Goal: Information Seeking & Learning: Learn about a topic

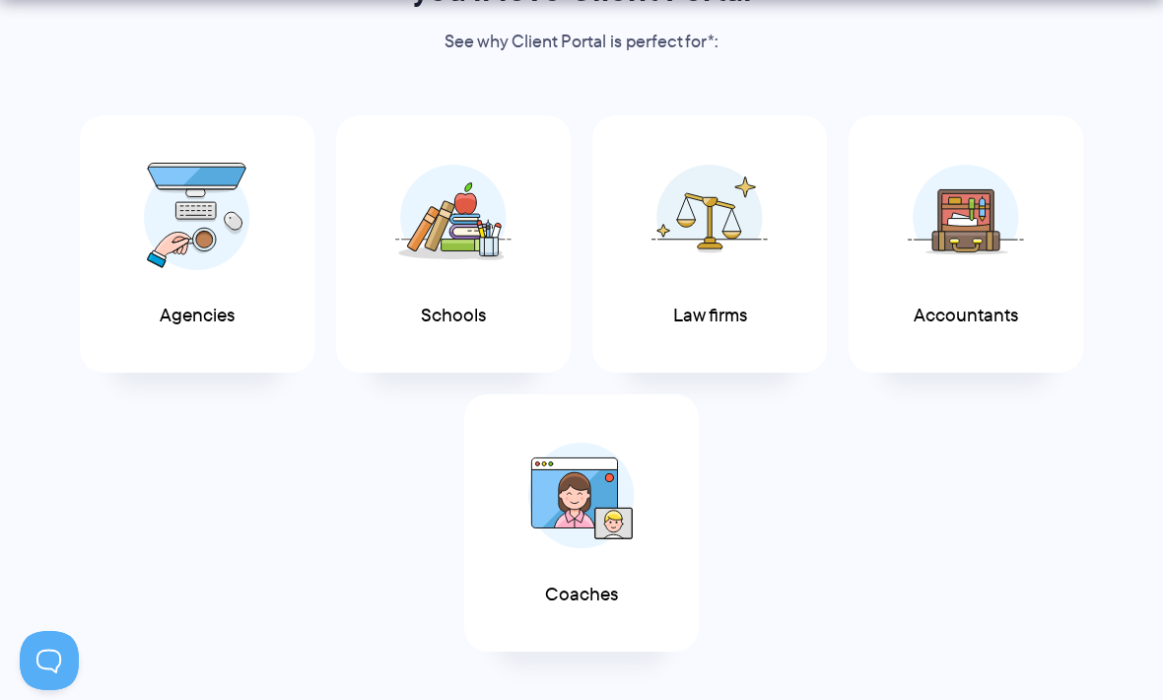
scroll to position [963, 0]
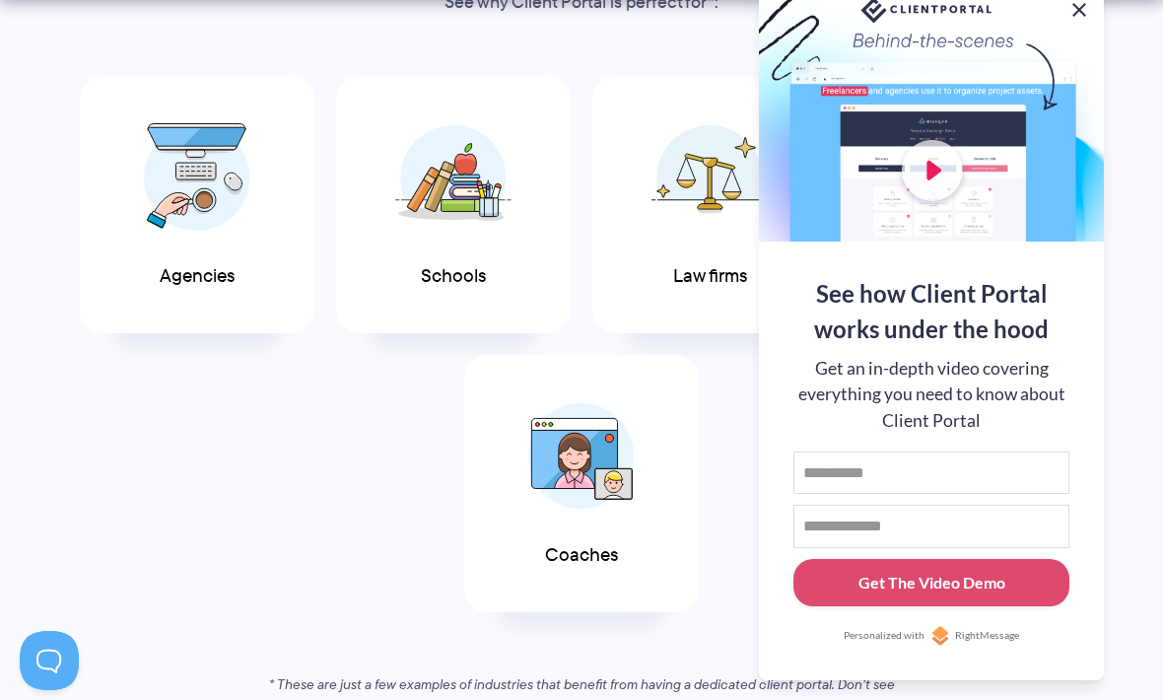
click at [1082, 22] on button at bounding box center [1080, 10] width 24 height 24
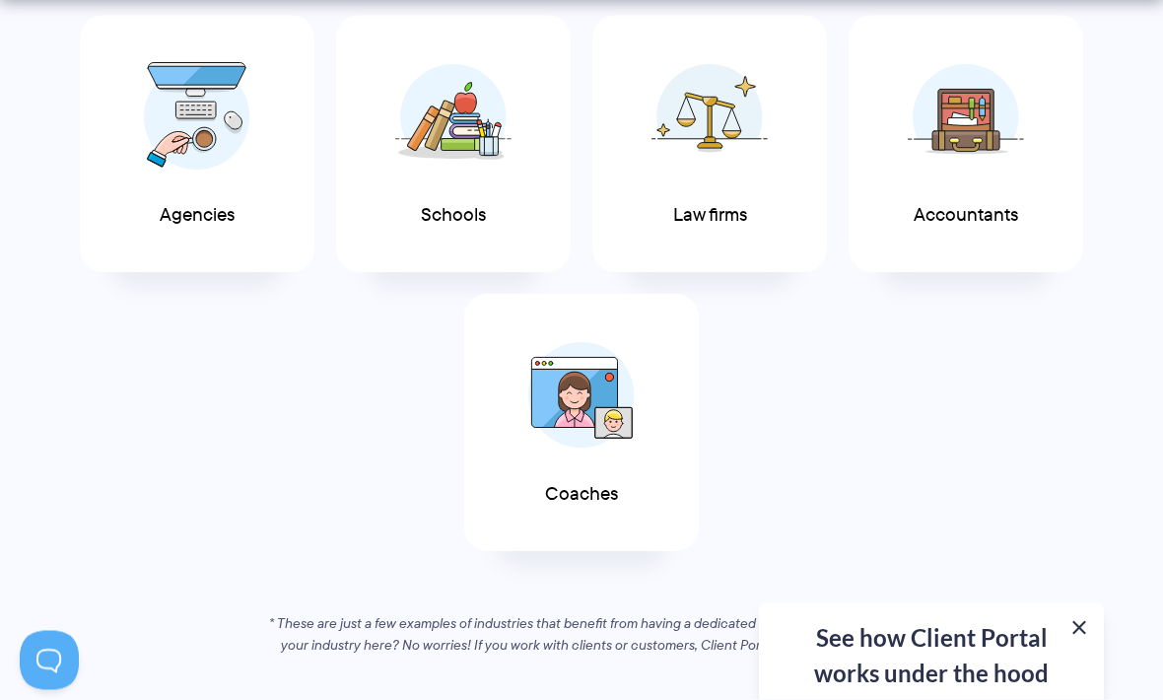
scroll to position [1063, 0]
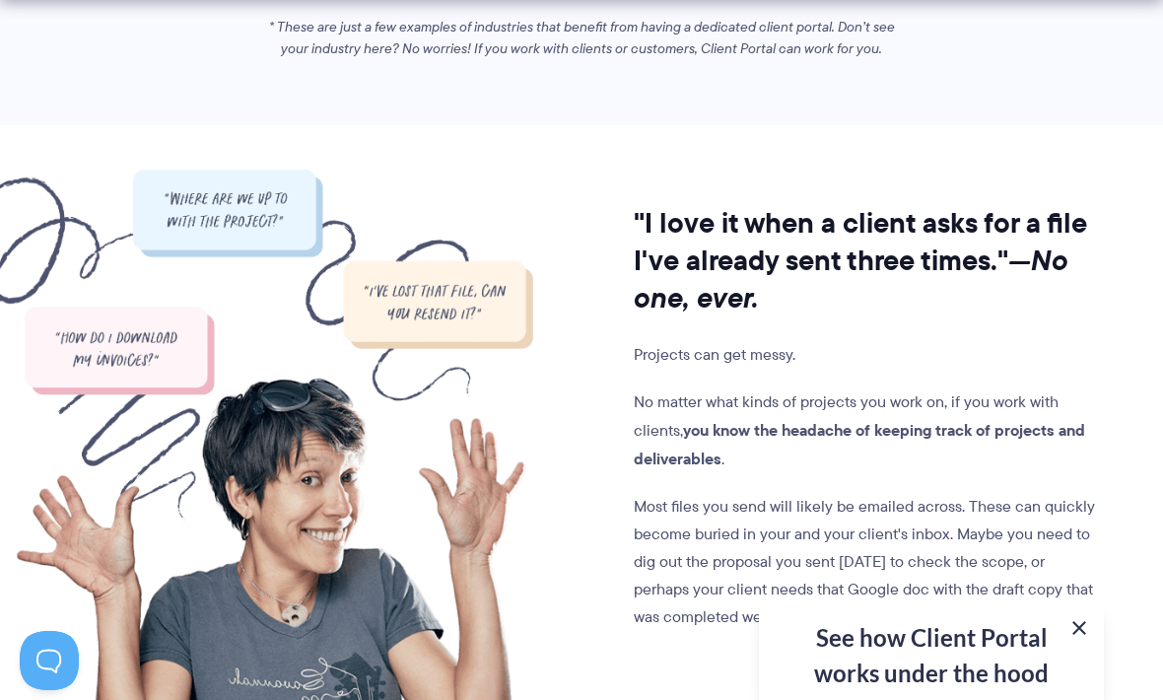
click at [1083, 640] on button at bounding box center [1080, 628] width 24 height 24
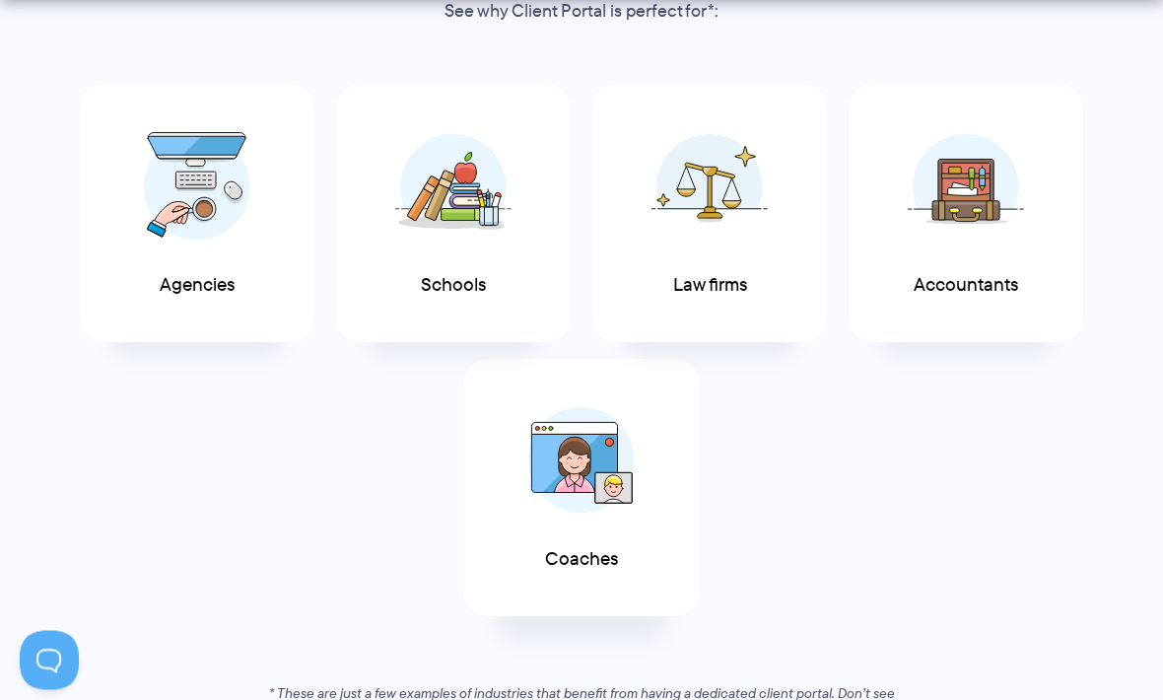
scroll to position [954, 0]
click at [565, 537] on div "Coaches" at bounding box center [581, 487] width 235 height 257
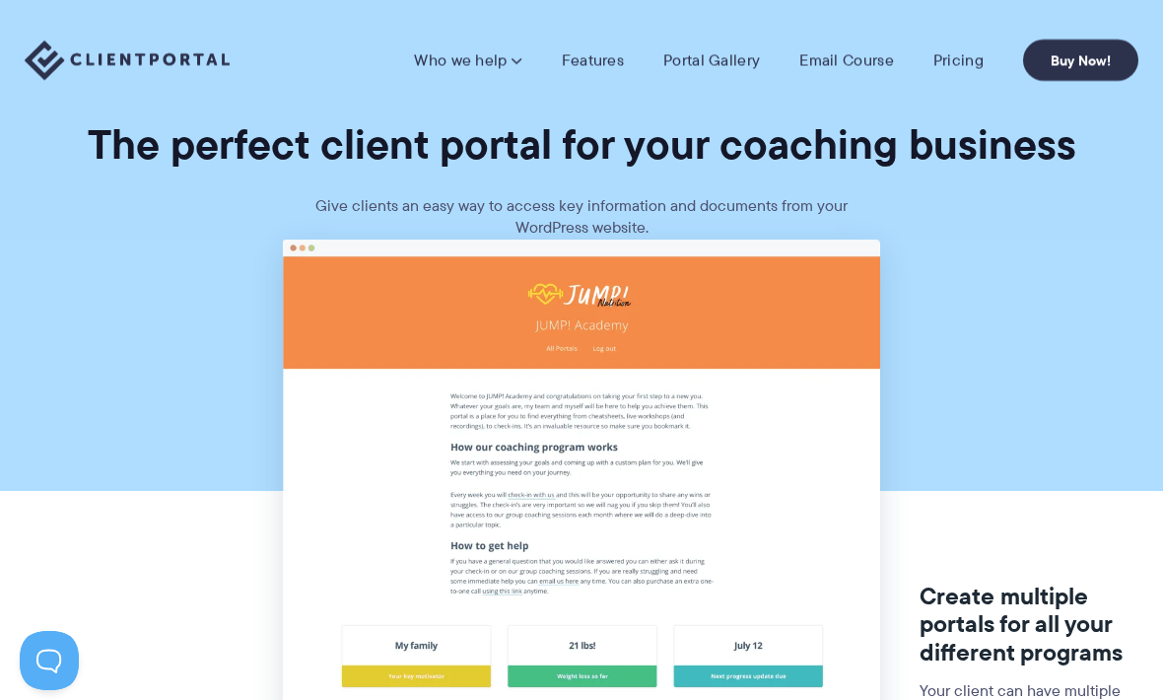
click at [476, 65] on link "Who we help" at bounding box center [467, 60] width 107 height 20
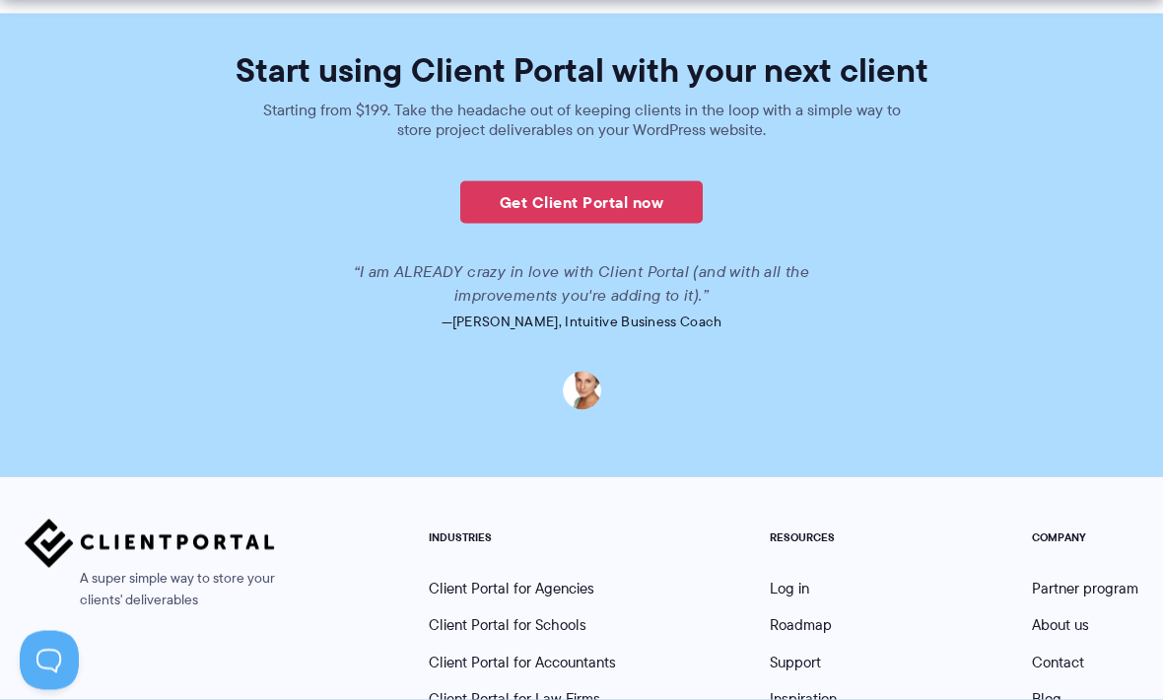
scroll to position [4683, 0]
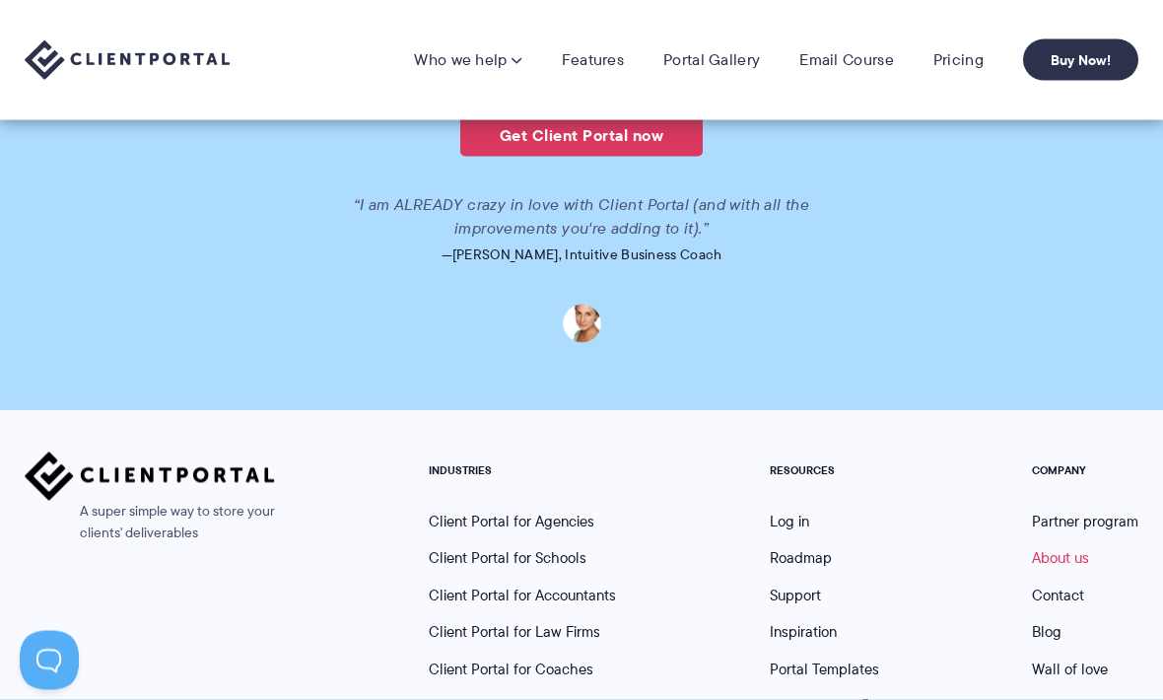
click at [1071, 547] on link "About us" at bounding box center [1060, 558] width 57 height 22
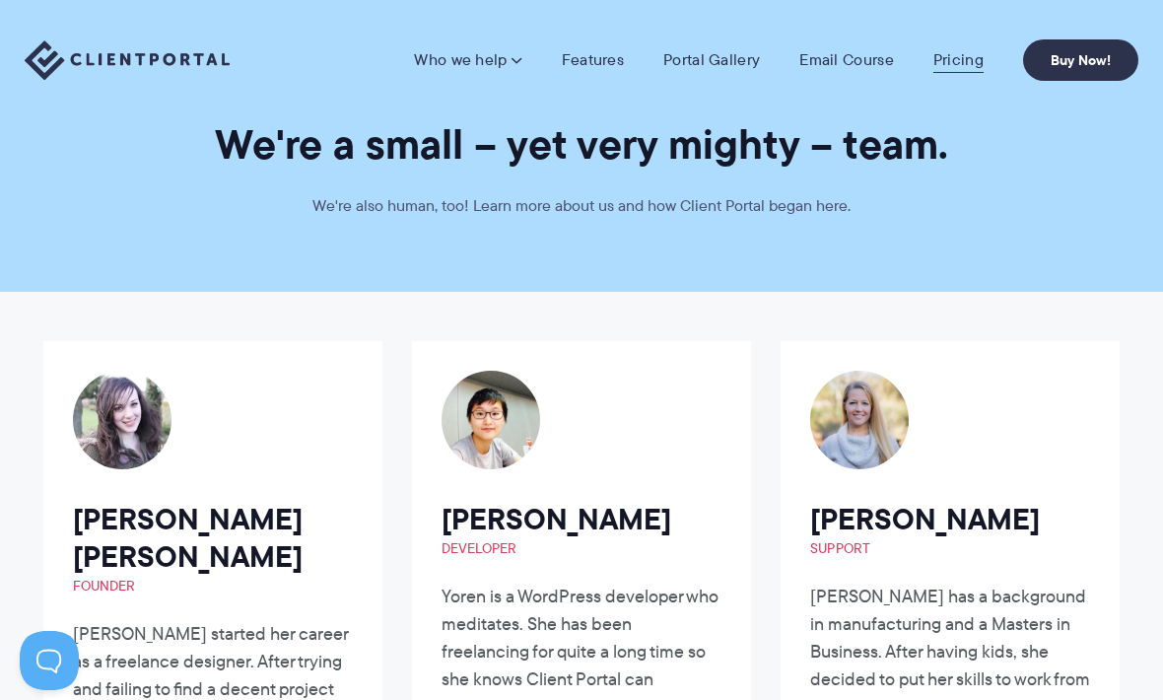
click at [975, 60] on link "Pricing" at bounding box center [959, 60] width 50 height 20
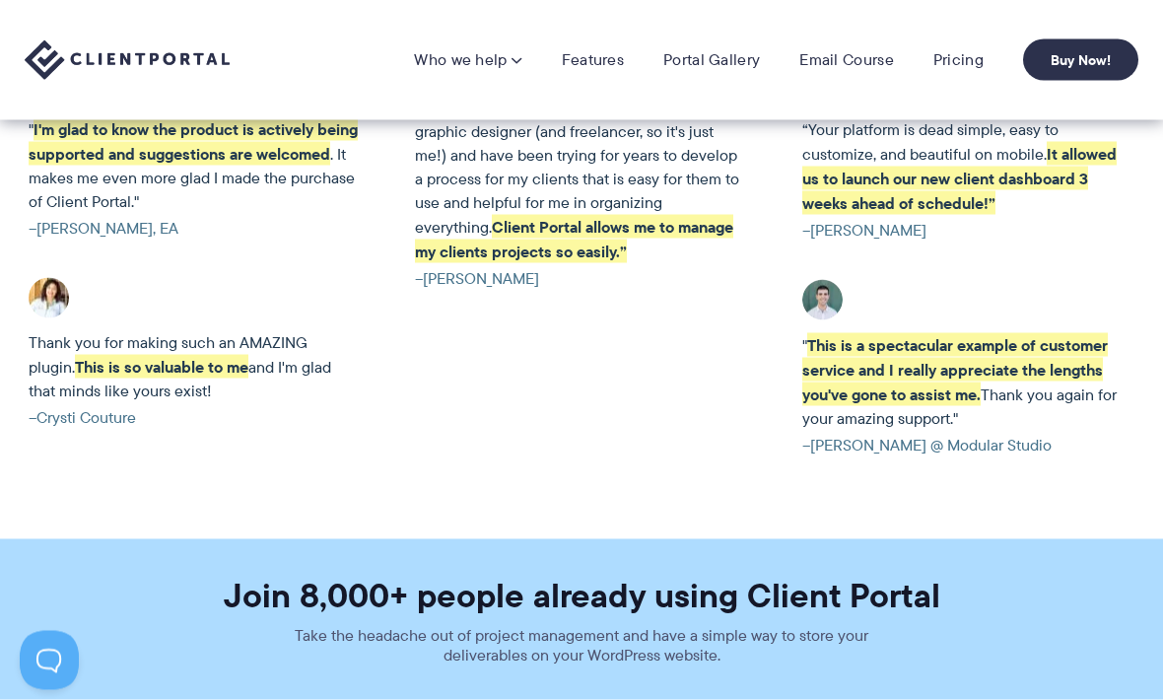
scroll to position [4085, 0]
